Goal: Check status: Check status

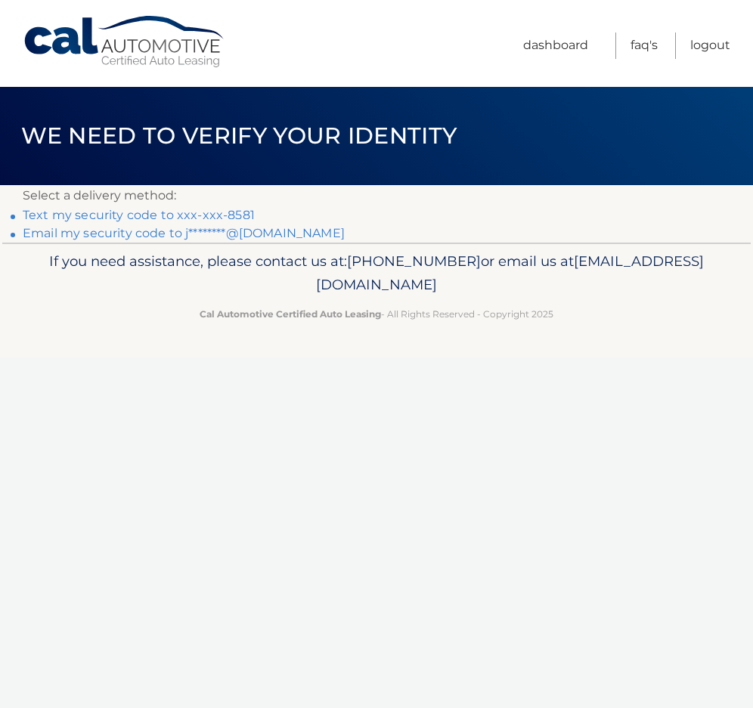
click at [73, 215] on link "Text my security code to xxx-xxx-8581" at bounding box center [139, 215] width 232 height 14
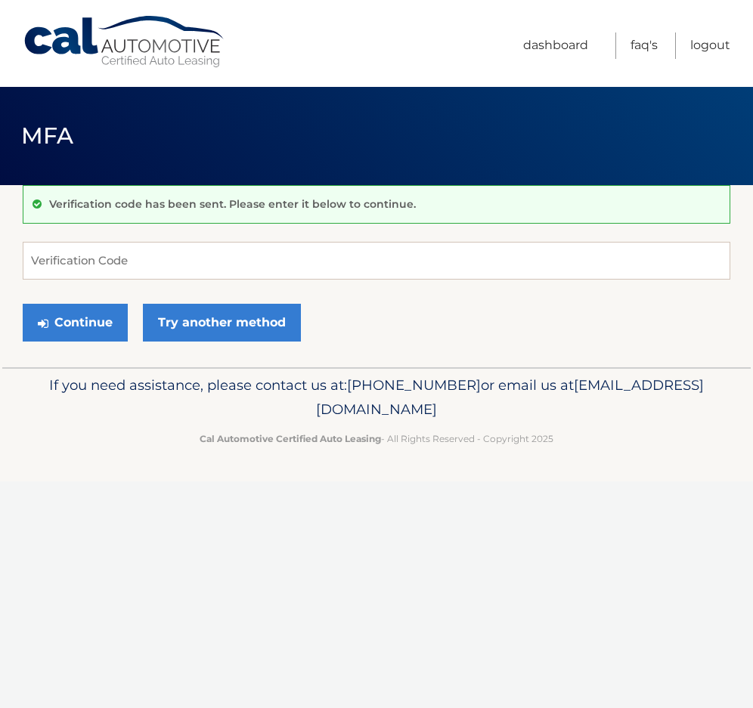
click at [113, 237] on div "Verification code has been sent. Please enter it below to continue. Verificatio…" at bounding box center [377, 276] width 708 height 182
click at [76, 262] on input "Verification Code" at bounding box center [377, 261] width 708 height 38
type input "563986"
click at [91, 321] on button "Continue" at bounding box center [75, 323] width 105 height 38
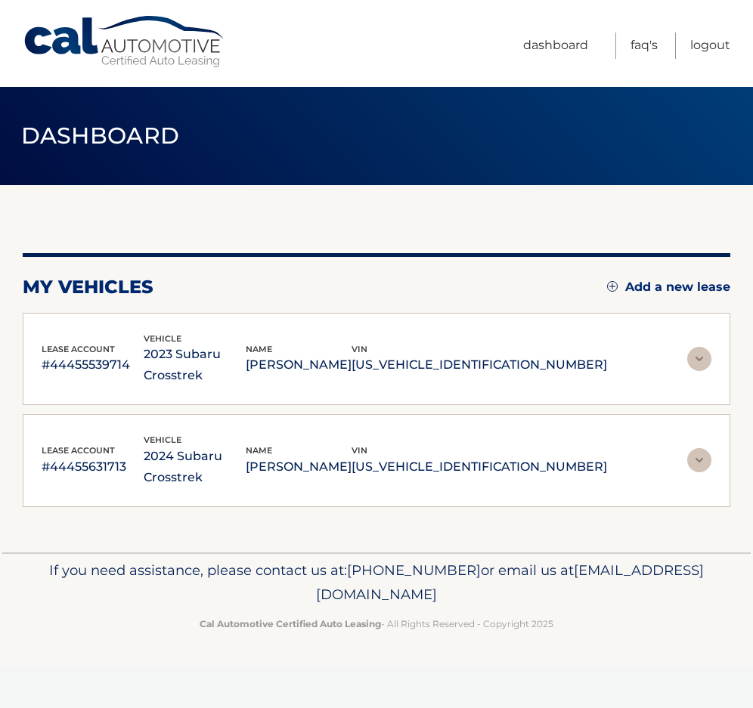
click at [703, 351] on img at bounding box center [699, 359] width 24 height 24
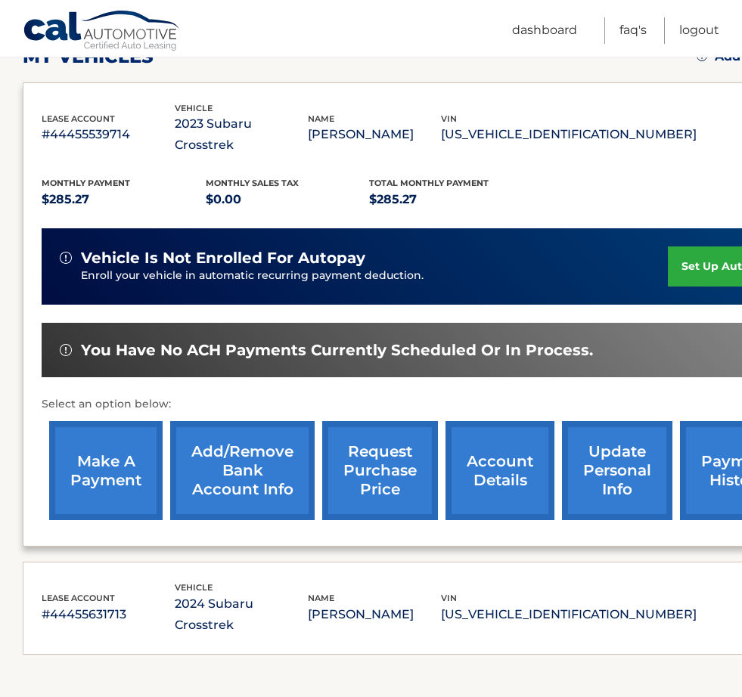
scroll to position [306, 0]
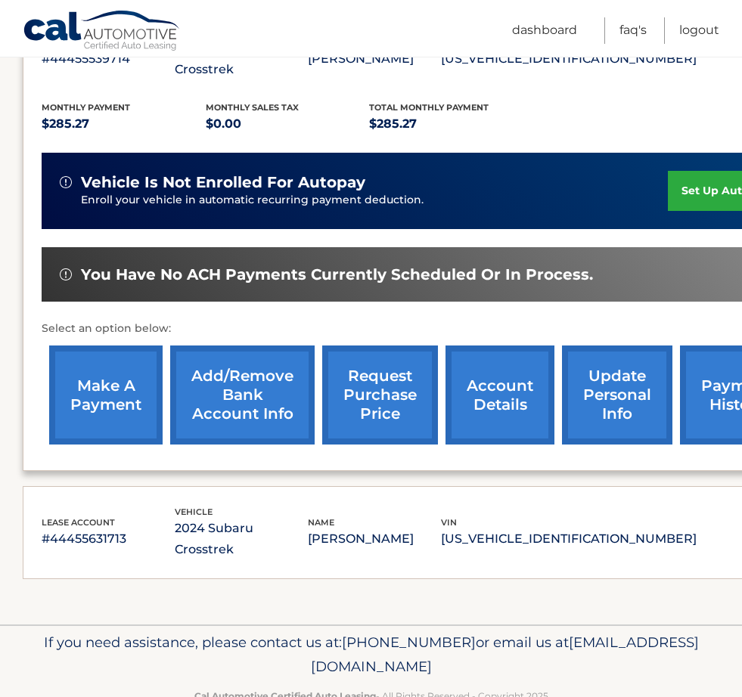
click at [493, 376] on link "account details" at bounding box center [499, 395] width 109 height 99
click at [408, 528] on p "[PERSON_NAME]" at bounding box center [374, 538] width 133 height 21
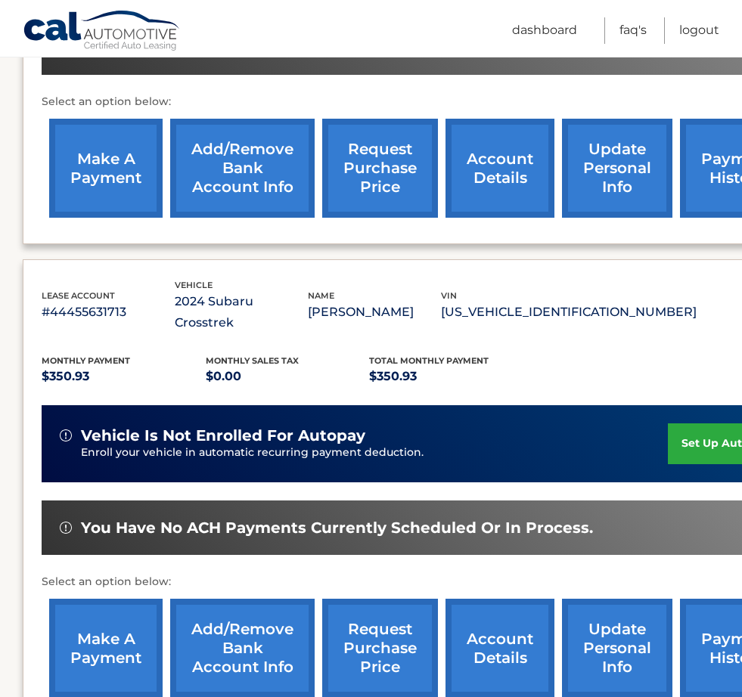
scroll to position [609, 0]
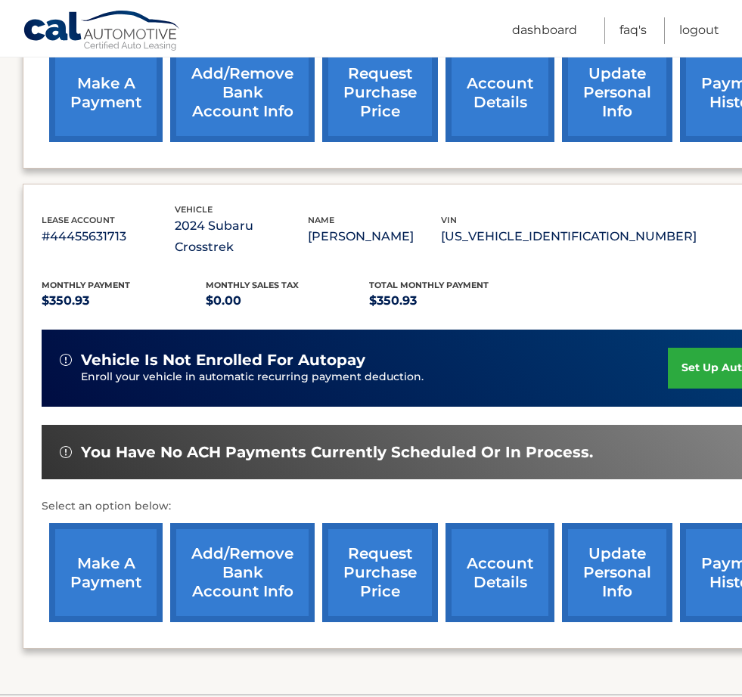
click at [493, 541] on link "account details" at bounding box center [499, 572] width 109 height 99
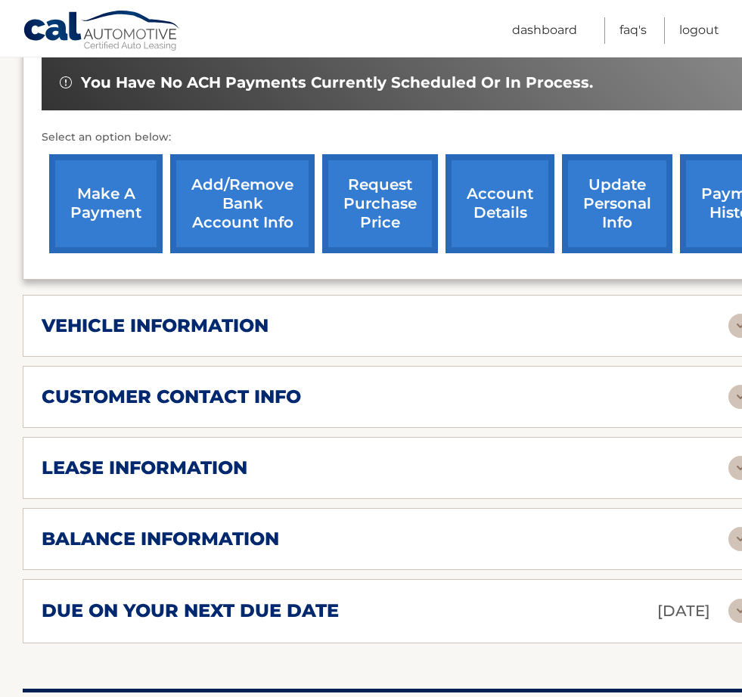
scroll to position [529, 0]
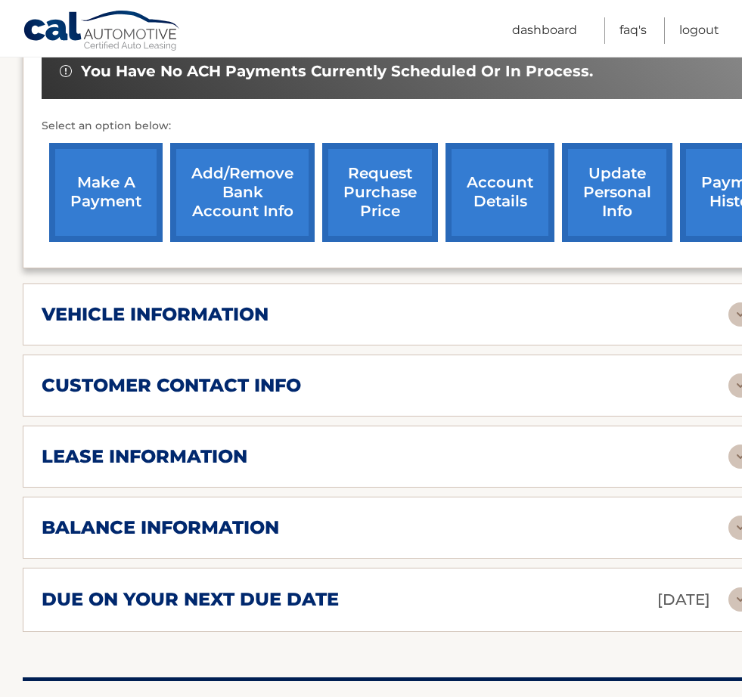
click at [207, 445] on h2 "lease information" at bounding box center [145, 456] width 206 height 23
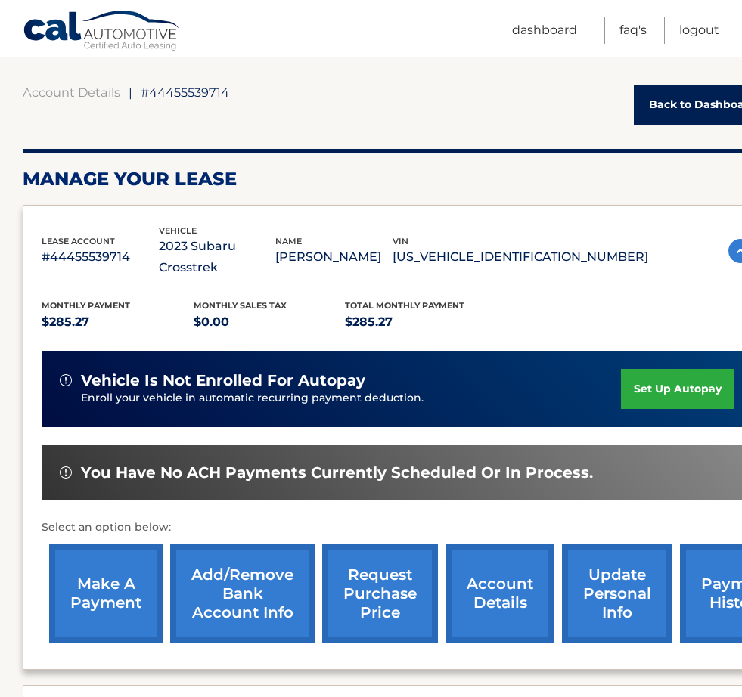
scroll to position [76, 0]
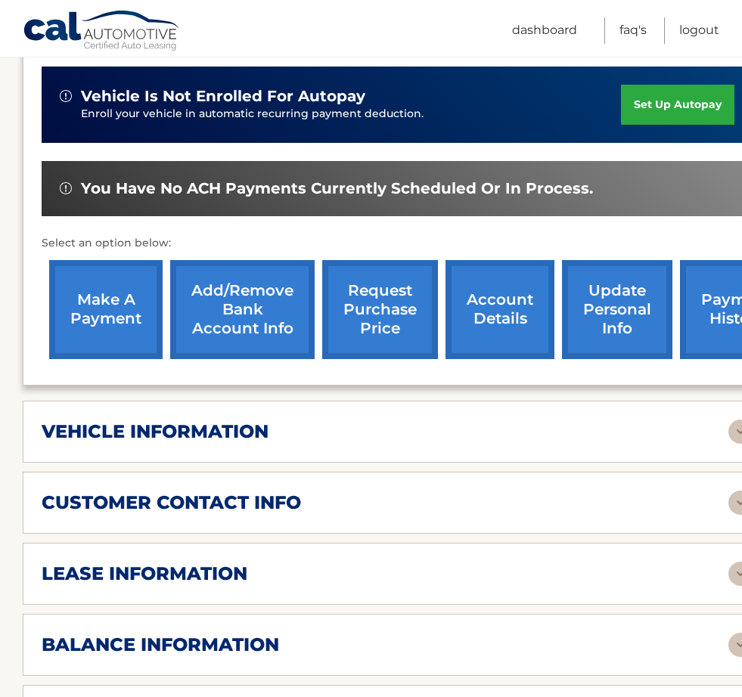
scroll to position [454, 0]
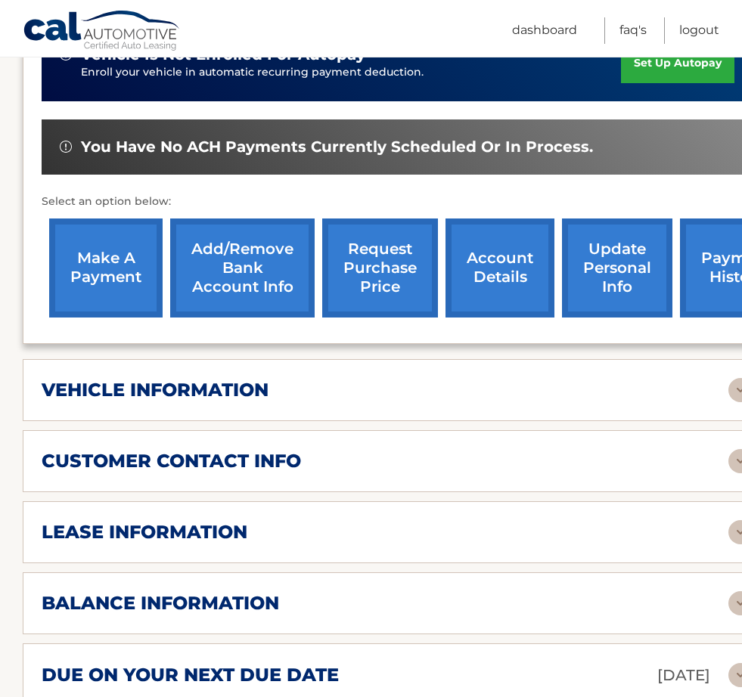
click at [159, 521] on h2 "lease information" at bounding box center [145, 532] width 206 height 23
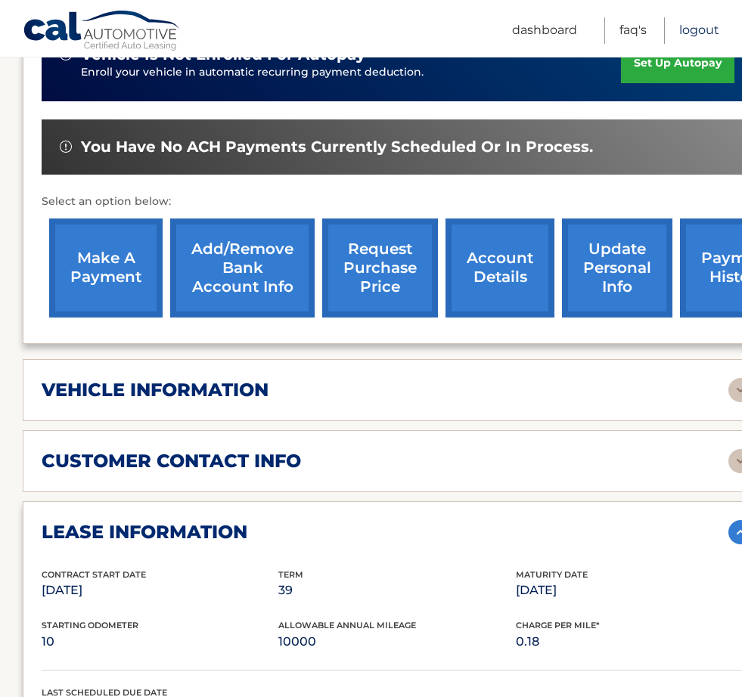
click at [696, 24] on link "Logout" at bounding box center [699, 30] width 40 height 26
